Goal: Find specific page/section: Find specific page/section

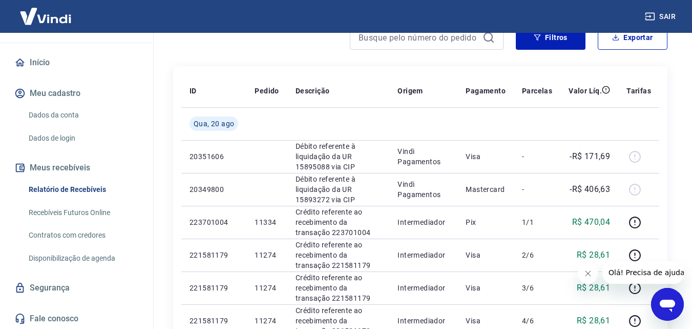
scroll to position [89, 0]
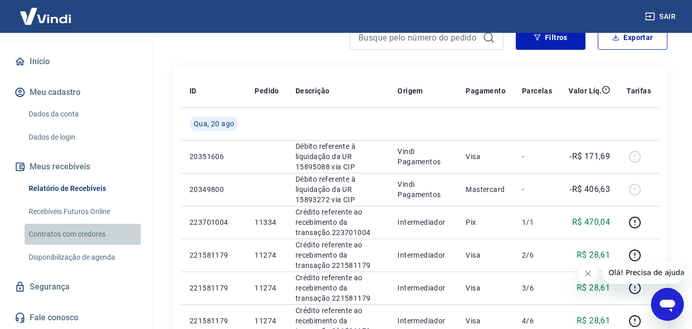
click at [88, 232] on link "Contratos com credores" at bounding box center [83, 233] width 116 height 21
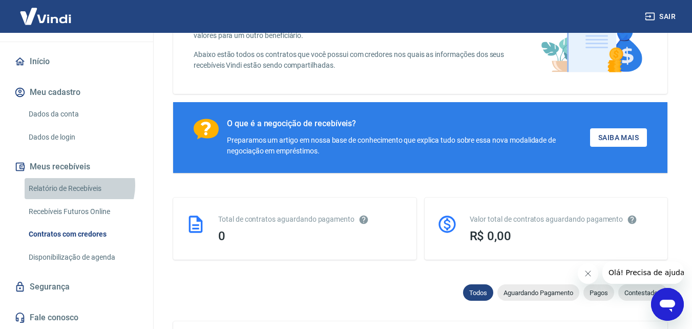
click at [77, 185] on link "Relatório de Recebíveis" at bounding box center [83, 188] width 116 height 21
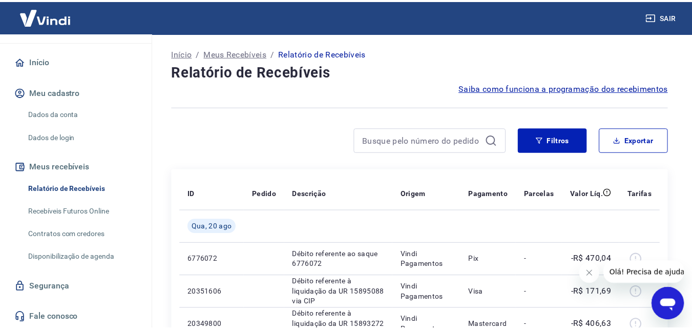
scroll to position [154, 0]
